Goal: Task Accomplishment & Management: Manage account settings

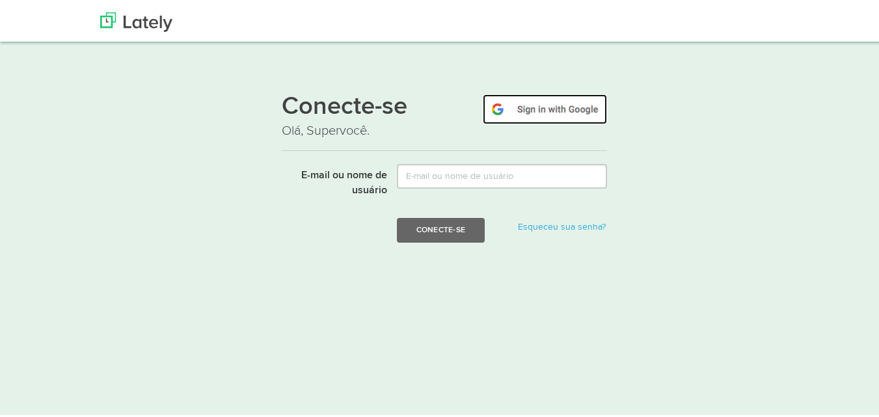
click at [539, 118] on img at bounding box center [545, 107] width 124 height 30
click at [568, 113] on img at bounding box center [545, 107] width 124 height 30
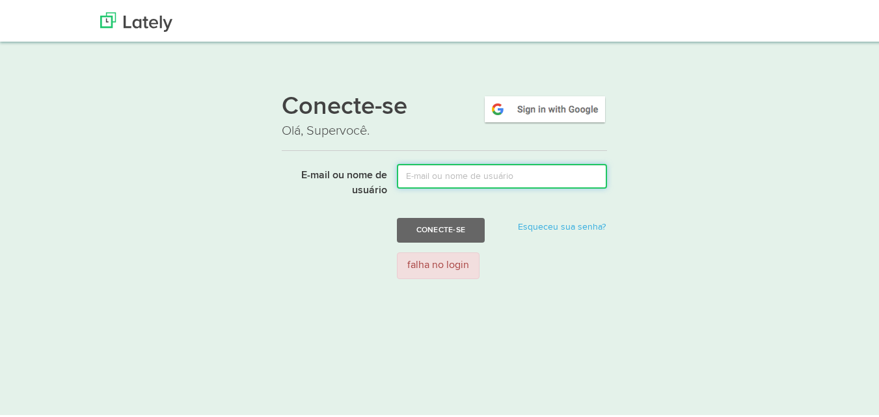
click at [534, 168] on input "E-mail ou nome de usuário" at bounding box center [502, 173] width 210 height 25
type input "boligonvitoria7@gmail.com"
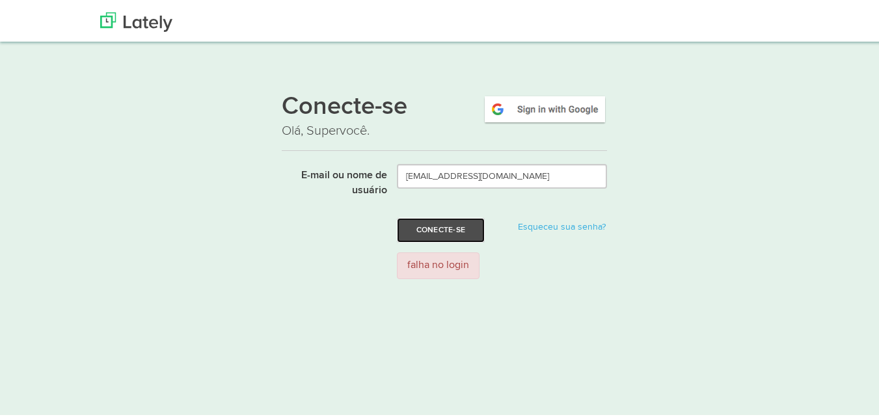
click at [438, 230] on font "Conecte-se" at bounding box center [440, 227] width 49 height 8
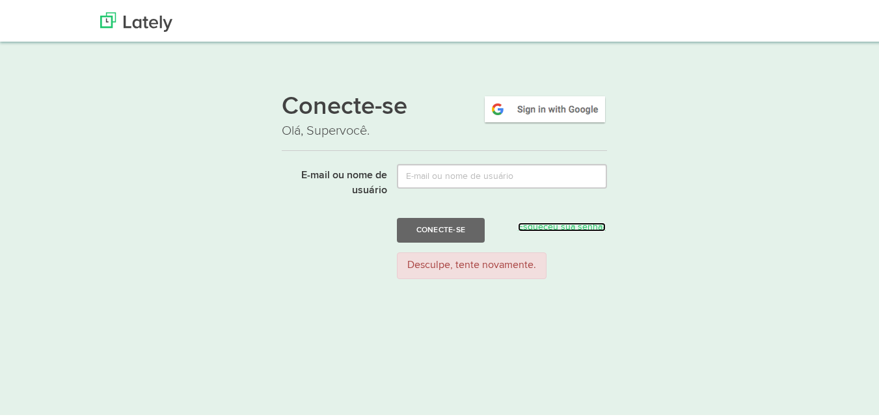
click at [540, 224] on font "Esqueceu sua senha?" at bounding box center [562, 224] width 88 height 9
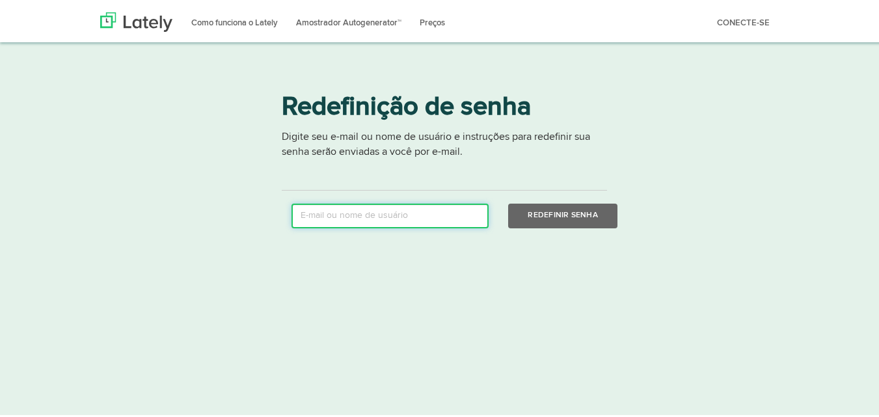
click at [426, 205] on input "email" at bounding box center [389, 213] width 197 height 25
type input "boligonvitoria7@gmail.com"
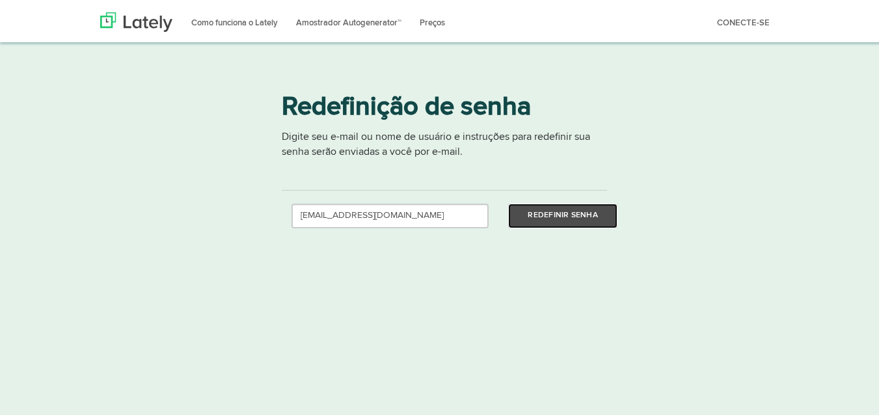
click at [532, 215] on font "Redefinir senha" at bounding box center [562, 213] width 70 height 8
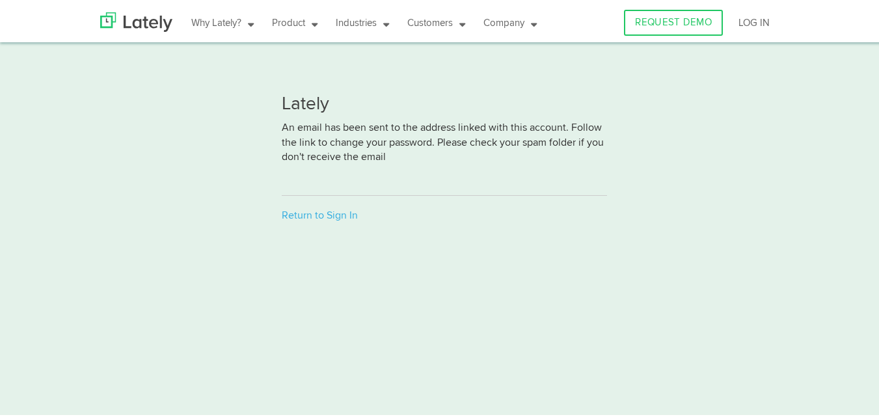
click at [786, 42] on div "Lately An email has been sent to the address linked with this account. Follow t…" at bounding box center [444, 140] width 888 height 201
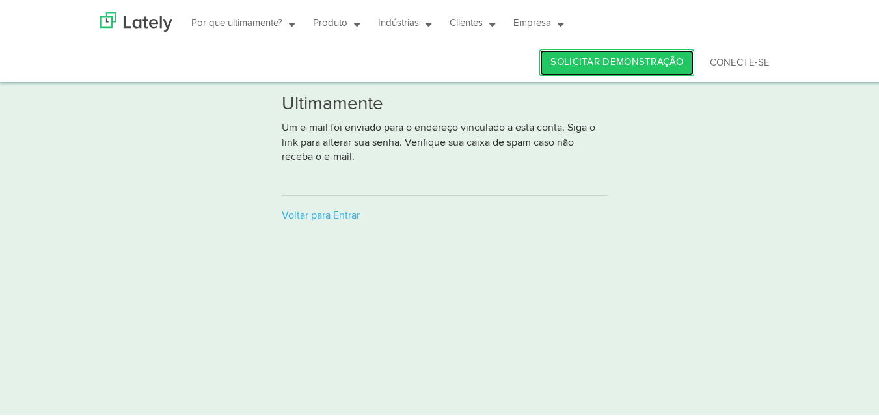
click at [608, 62] on font "SOLICITAR DEMONSTRAÇÃO" at bounding box center [616, 60] width 133 height 10
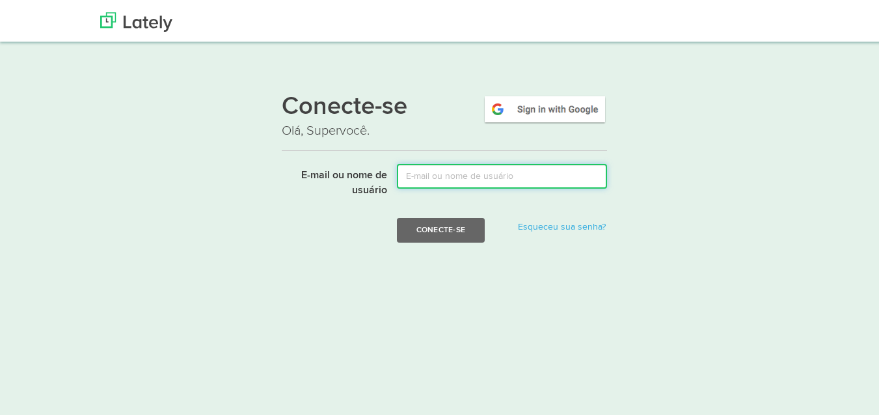
click at [463, 177] on input "E-mail ou nome de usuário" at bounding box center [502, 173] width 210 height 25
type input "boligonvitoria7@gmail.com"
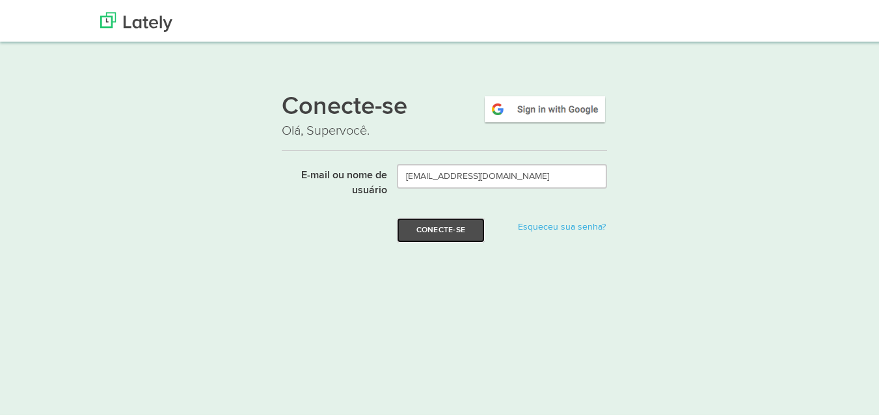
click at [440, 232] on button "Conecte-se" at bounding box center [441, 227] width 88 height 25
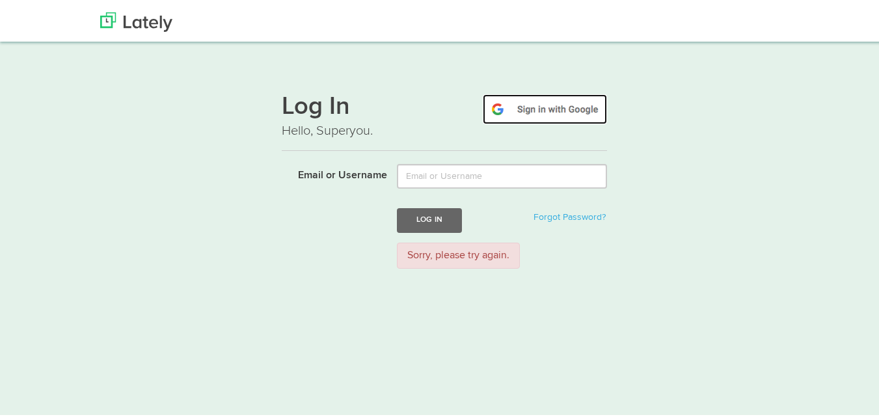
click at [505, 113] on img at bounding box center [545, 107] width 124 height 30
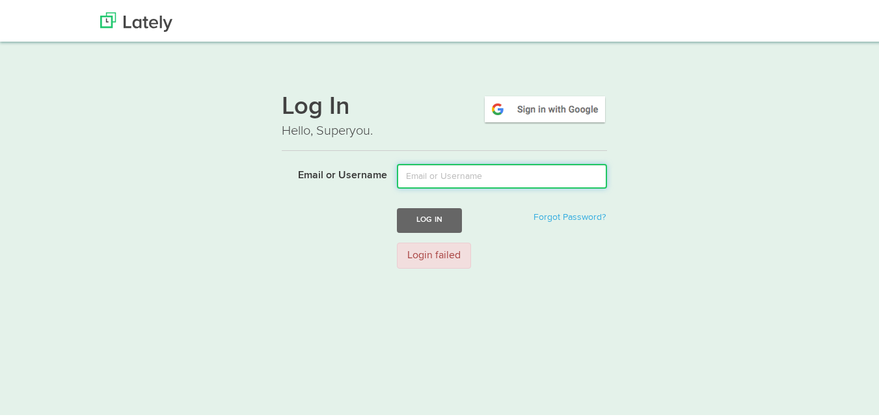
click at [449, 163] on input "Email or Username" at bounding box center [502, 173] width 210 height 25
type input "[EMAIL_ADDRESS][DOMAIN_NAME]"
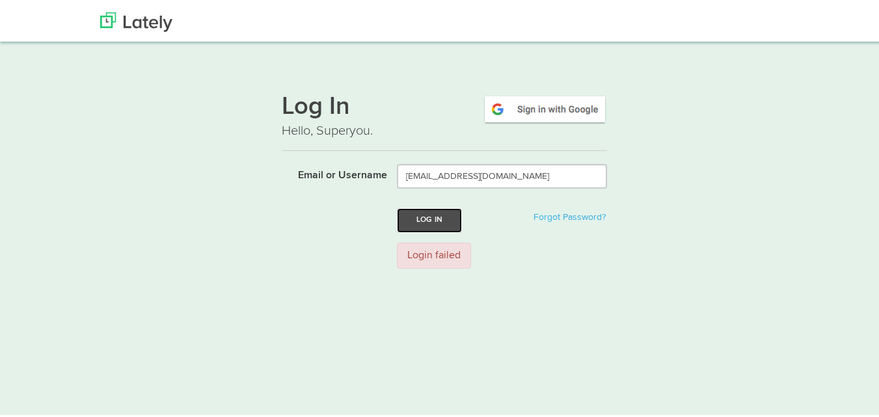
click at [419, 226] on button "Log In" at bounding box center [429, 217] width 65 height 24
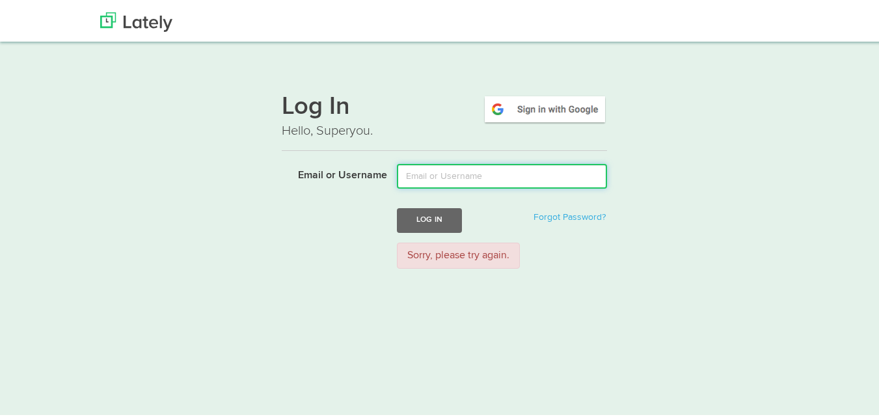
click at [541, 179] on input "Email or Username" at bounding box center [502, 173] width 210 height 25
type input "boligonvitoria7@gmail.com"
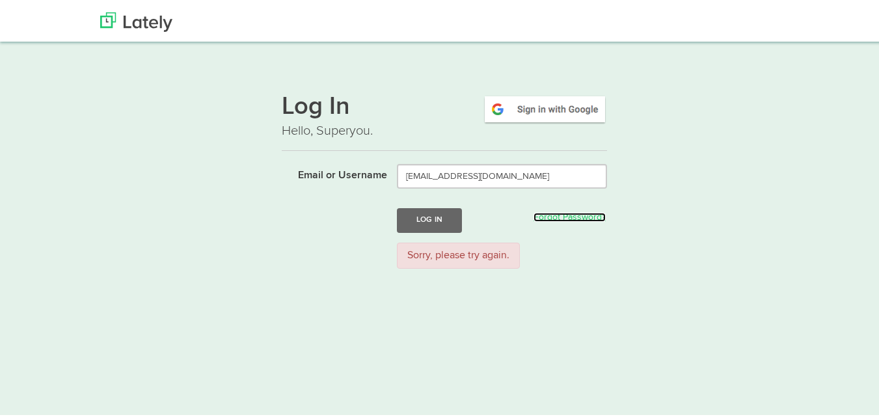
click at [559, 212] on link "Forgot Password?" at bounding box center [569, 214] width 72 height 9
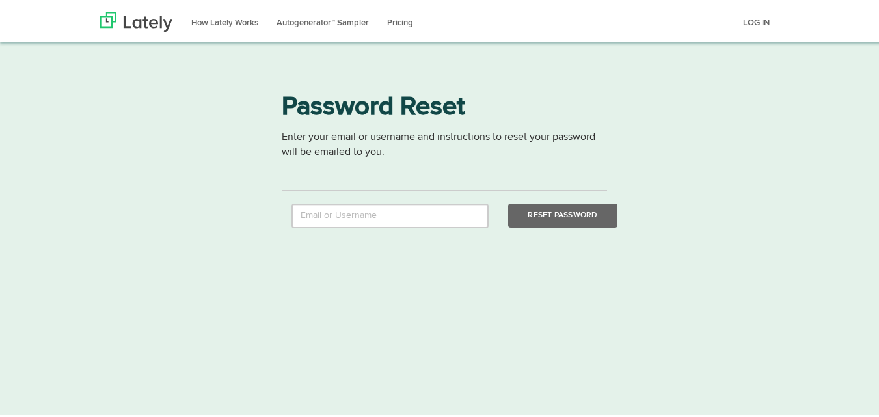
click at [421, 196] on div "Password Reset Enter your email or username and instructions to reset your pass…" at bounding box center [444, 152] width 325 height 147
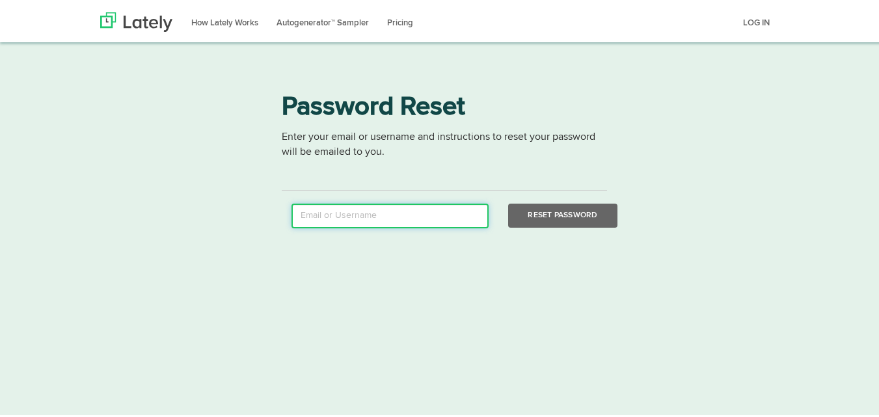
click at [421, 207] on input "email" at bounding box center [389, 213] width 197 height 25
type input "boligonvitoria7@gmail.com"
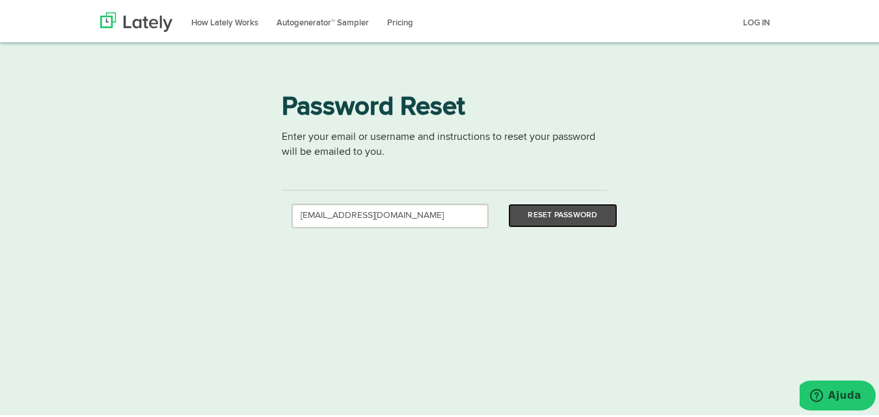
click at [518, 208] on button "Reset Password" at bounding box center [562, 213] width 109 height 24
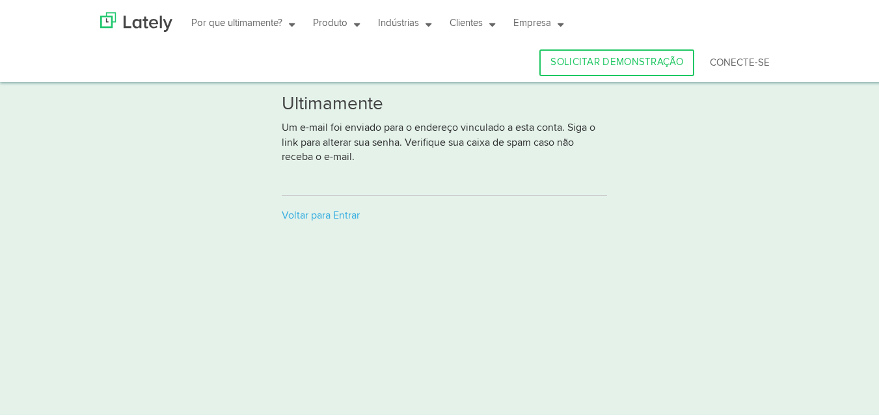
click at [678, 117] on div "Ultimamente Um e-mail foi enviado para o endereço vinculado a esta conta. Siga …" at bounding box center [444, 160] width 888 height 162
click at [327, 210] on font "Voltar para Entrar" at bounding box center [321, 213] width 78 height 10
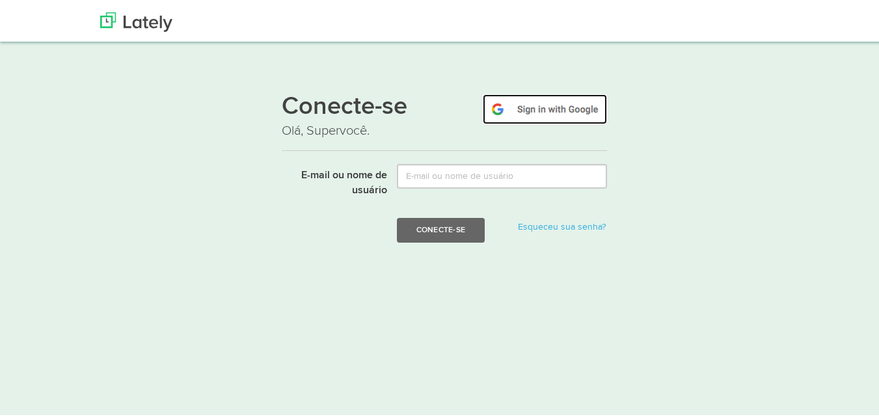
click at [559, 113] on img at bounding box center [545, 107] width 124 height 30
click at [422, 267] on font "falha no login" at bounding box center [438, 263] width 62 height 10
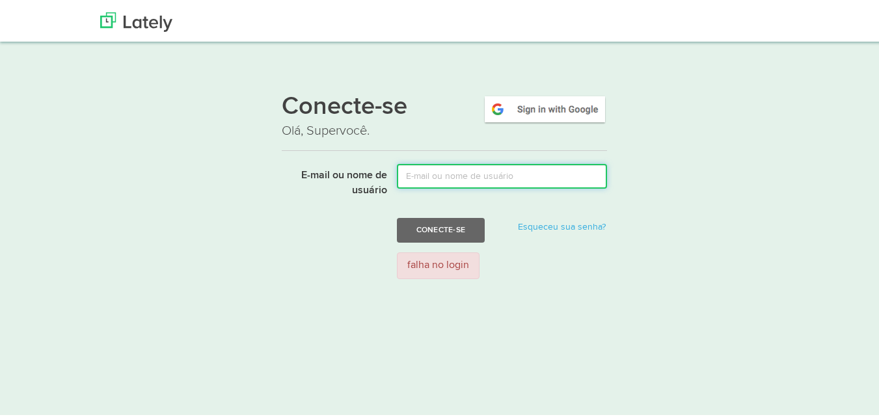
click at [438, 167] on input "E-mail ou nome de usuário" at bounding box center [502, 173] width 210 height 25
